Goal: Unclear: Browse casually

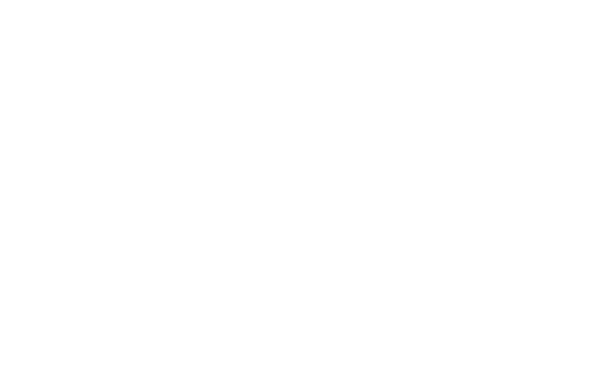
click at [146, 0] on html at bounding box center [298, 0] width 597 height 0
click at [190, 0] on html at bounding box center [298, 0] width 597 height 0
click at [167, 0] on html at bounding box center [298, 0] width 597 height 0
click at [146, 0] on html at bounding box center [298, 0] width 597 height 0
click at [9, 0] on html at bounding box center [298, 0] width 597 height 0
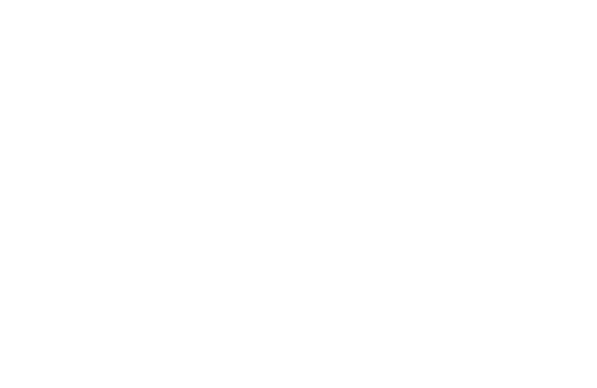
click at [192, 0] on html at bounding box center [298, 0] width 597 height 0
click at [128, 0] on html at bounding box center [298, 0] width 597 height 0
click at [118, 0] on html at bounding box center [298, 0] width 597 height 0
click at [145, 0] on html at bounding box center [298, 0] width 597 height 0
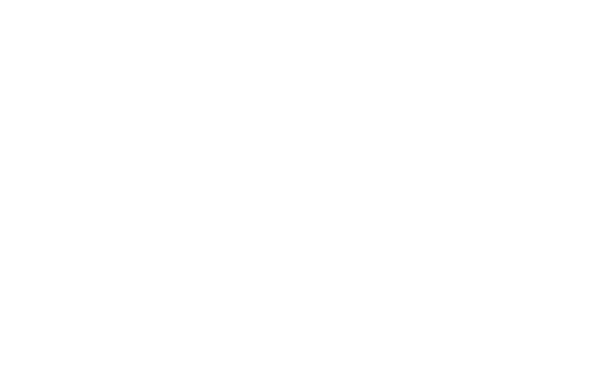
click at [152, 0] on html at bounding box center [298, 0] width 597 height 0
click at [78, 0] on html at bounding box center [298, 0] width 597 height 0
click at [65, 0] on html at bounding box center [298, 0] width 597 height 0
click at [152, 0] on html at bounding box center [298, 0] width 597 height 0
click at [145, 0] on html at bounding box center [298, 0] width 597 height 0
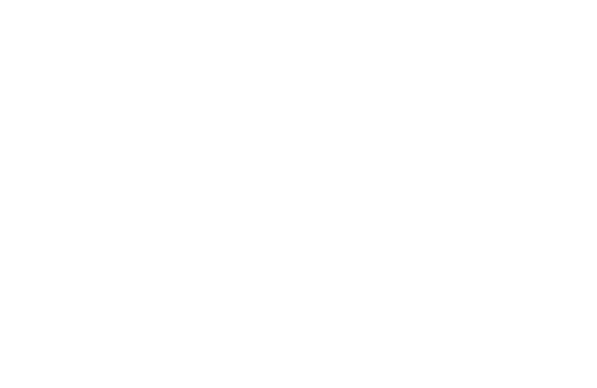
click at [152, 0] on html at bounding box center [298, 0] width 597 height 0
click at [151, 0] on html at bounding box center [298, 0] width 597 height 0
click at [152, 0] on html at bounding box center [298, 0] width 597 height 0
click at [151, 0] on html at bounding box center [298, 0] width 597 height 0
click at [125, 0] on html at bounding box center [298, 0] width 597 height 0
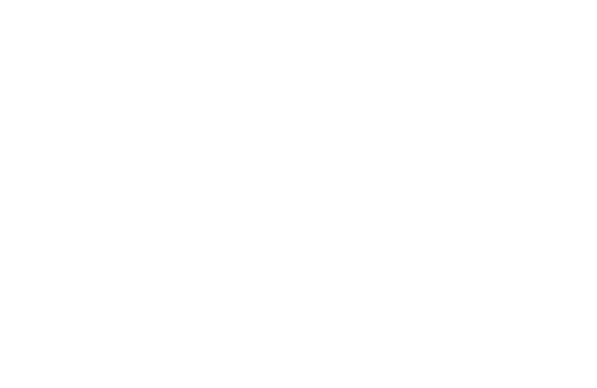
click at [80, 0] on html at bounding box center [298, 0] width 597 height 0
click at [152, 0] on html at bounding box center [298, 0] width 597 height 0
click at [118, 0] on html at bounding box center [298, 0] width 597 height 0
click at [152, 0] on html at bounding box center [298, 0] width 597 height 0
click at [151, 0] on html at bounding box center [298, 0] width 597 height 0
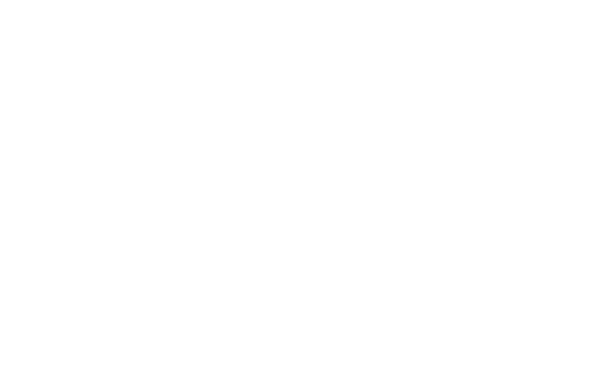
click at [151, 0] on html at bounding box center [298, 0] width 597 height 0
click at [145, 0] on html at bounding box center [298, 0] width 597 height 0
click at [28, 0] on html at bounding box center [298, 0] width 597 height 0
click at [55, 0] on html at bounding box center [298, 0] width 597 height 0
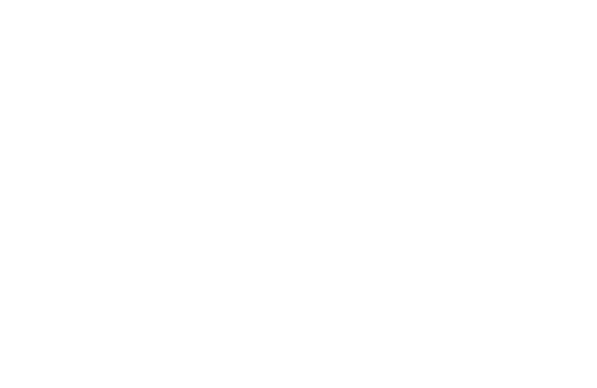
click at [35, 0] on html at bounding box center [298, 0] width 597 height 0
click at [36, 0] on html at bounding box center [298, 0] width 597 height 0
click at [35, 0] on html at bounding box center [298, 0] width 597 height 0
click at [29, 0] on html at bounding box center [298, 0] width 597 height 0
click at [95, 0] on html at bounding box center [298, 0] width 597 height 0
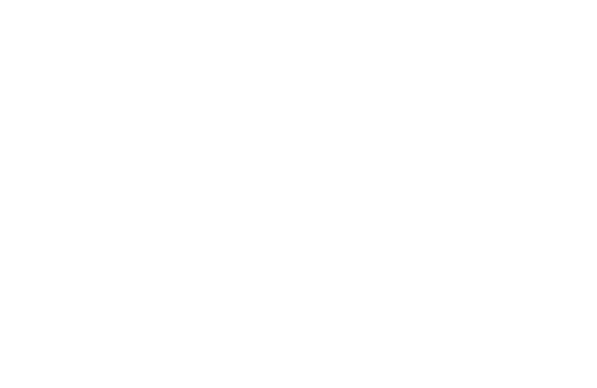
click at [54, 0] on html at bounding box center [298, 0] width 597 height 0
